Goal: Task Accomplishment & Management: Use online tool/utility

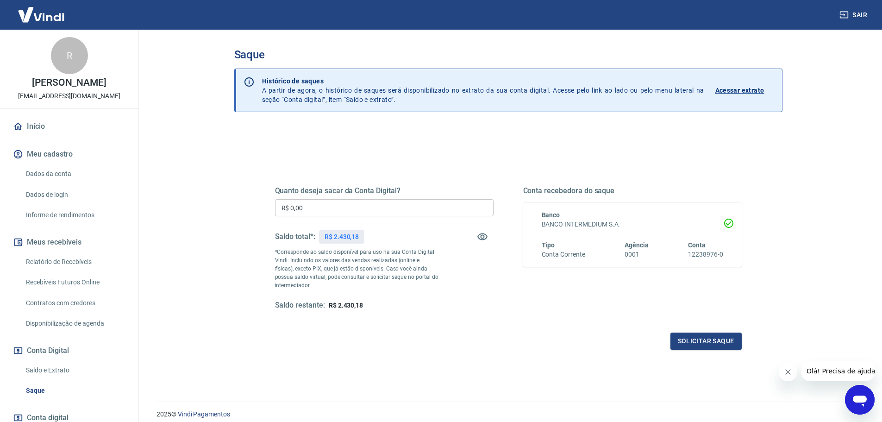
click at [331, 206] on input "R$ 0,00" at bounding box center [384, 207] width 219 height 17
type input "R$ 2.430,18"
click at [700, 337] on button "Solicitar saque" at bounding box center [705, 340] width 71 height 17
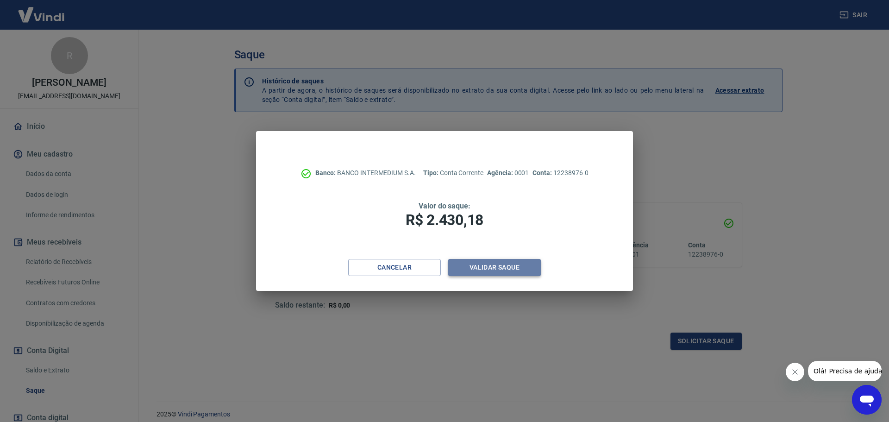
click at [502, 267] on button "Validar saque" at bounding box center [494, 267] width 93 height 17
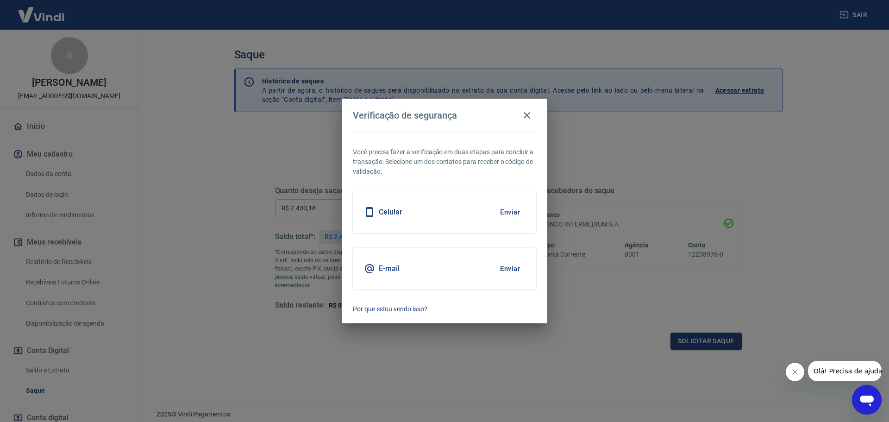
click at [512, 270] on button "Enviar" at bounding box center [510, 268] width 30 height 19
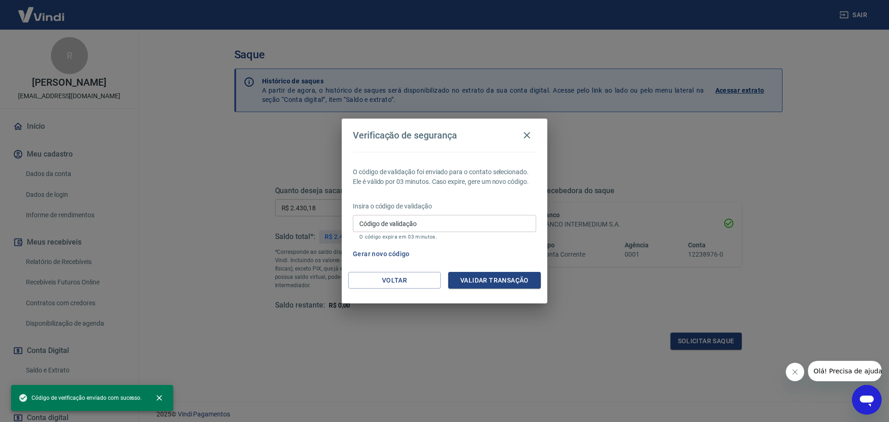
click at [409, 226] on input "Código de validação" at bounding box center [444, 223] width 183 height 17
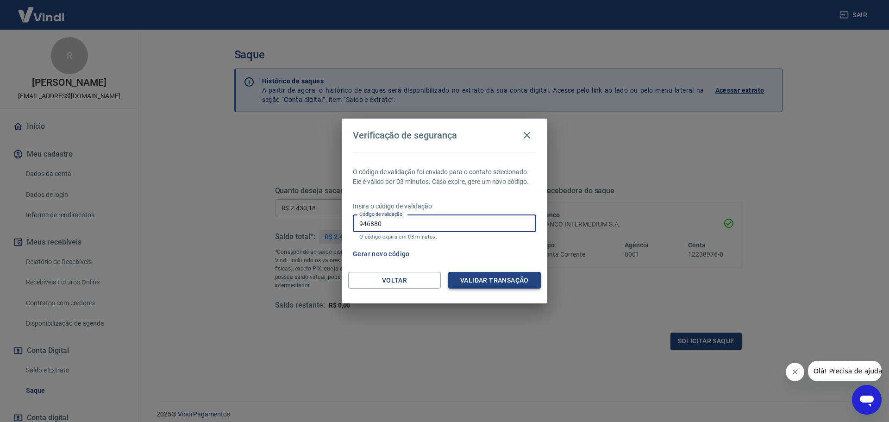
type input "946880"
click at [465, 283] on button "Validar transação" at bounding box center [494, 280] width 93 height 17
